Goal: Information Seeking & Learning: Learn about a topic

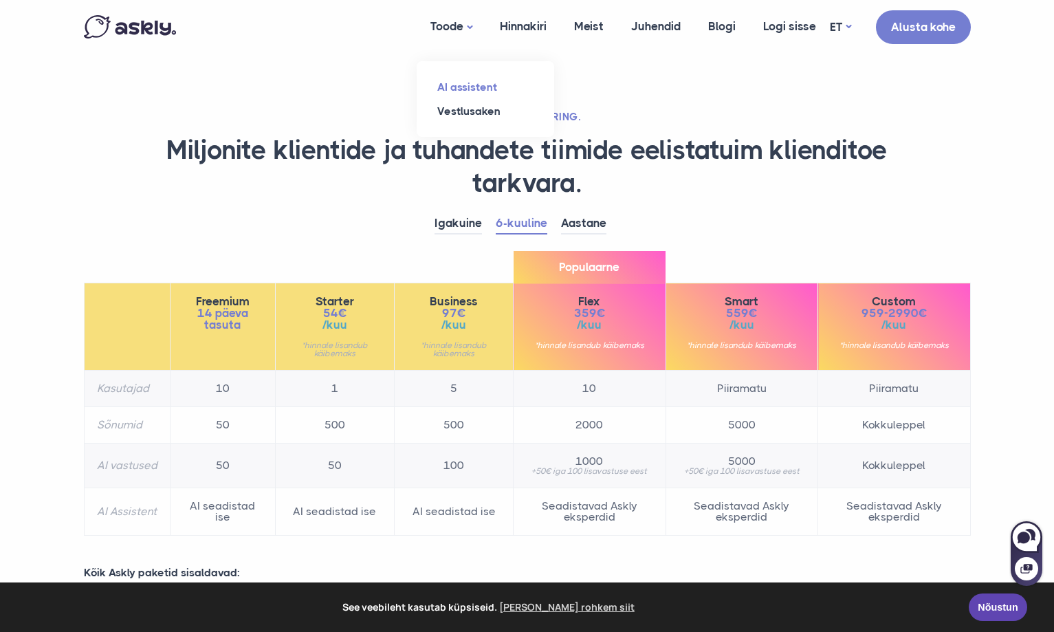
click at [478, 84] on link "AI assistent" at bounding box center [486, 87] width 138 height 24
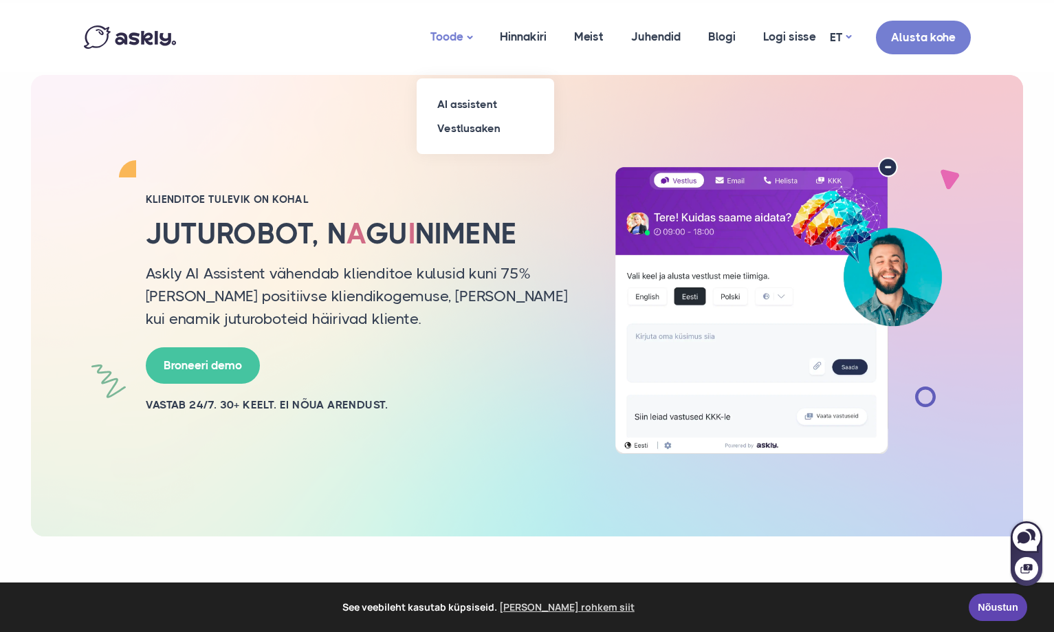
click at [467, 35] on link "Toode" at bounding box center [451, 37] width 69 height 68
click at [465, 127] on link "Vestlusaken" at bounding box center [486, 128] width 138 height 24
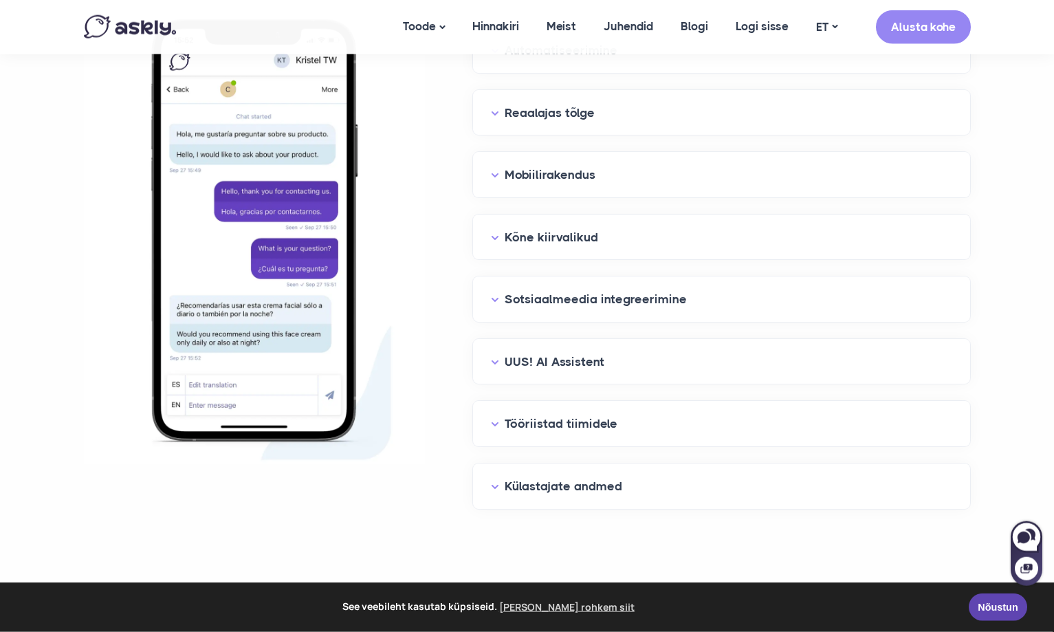
scroll to position [1543, 0]
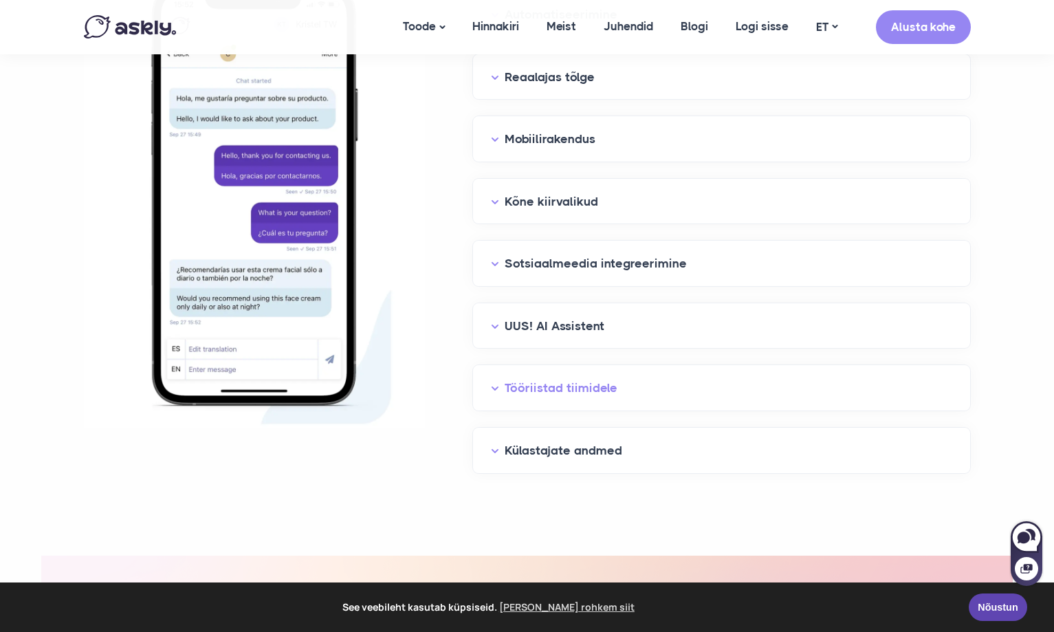
click at [516, 385] on button "Tööriistad tiimidele" at bounding box center [721, 388] width 461 height 21
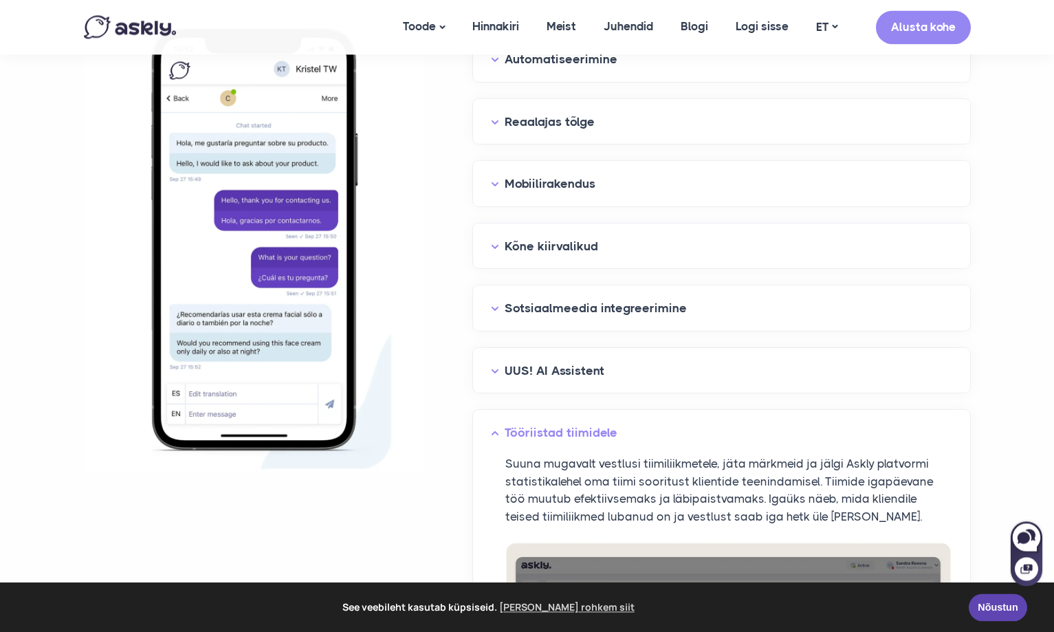
scroll to position [1473, 0]
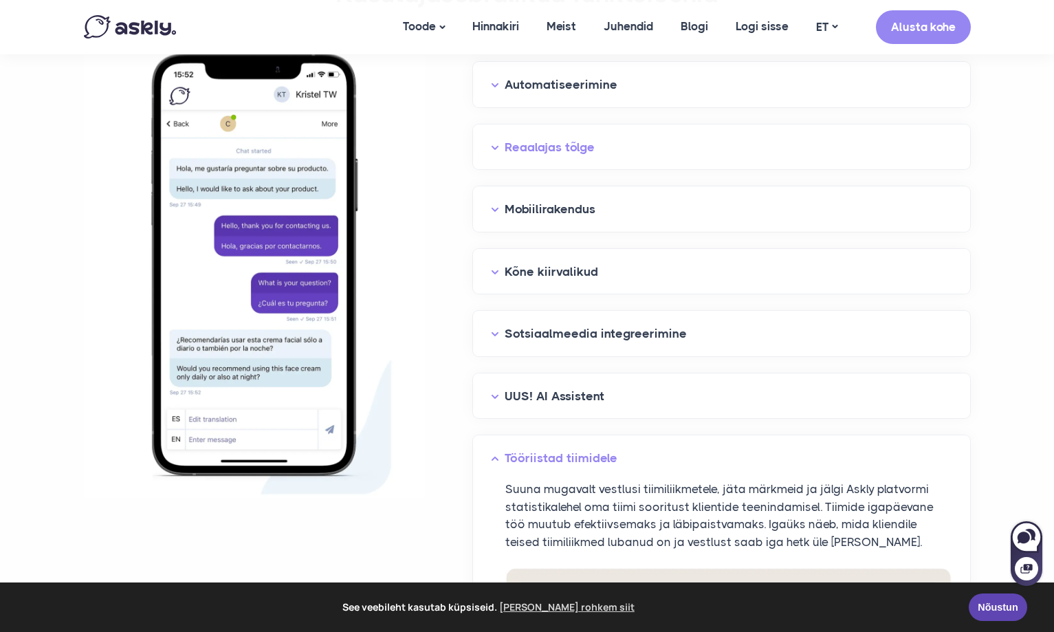
click at [520, 149] on button "Reaalajas tõlge" at bounding box center [721, 147] width 461 height 21
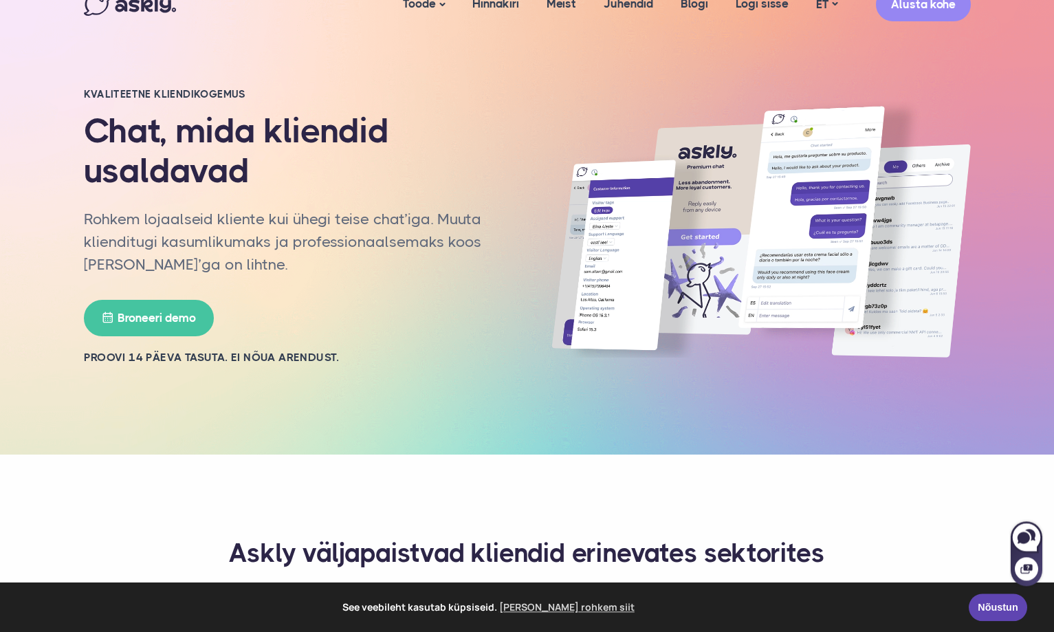
scroll to position [0, 0]
